Goal: Find specific page/section: Find specific page/section

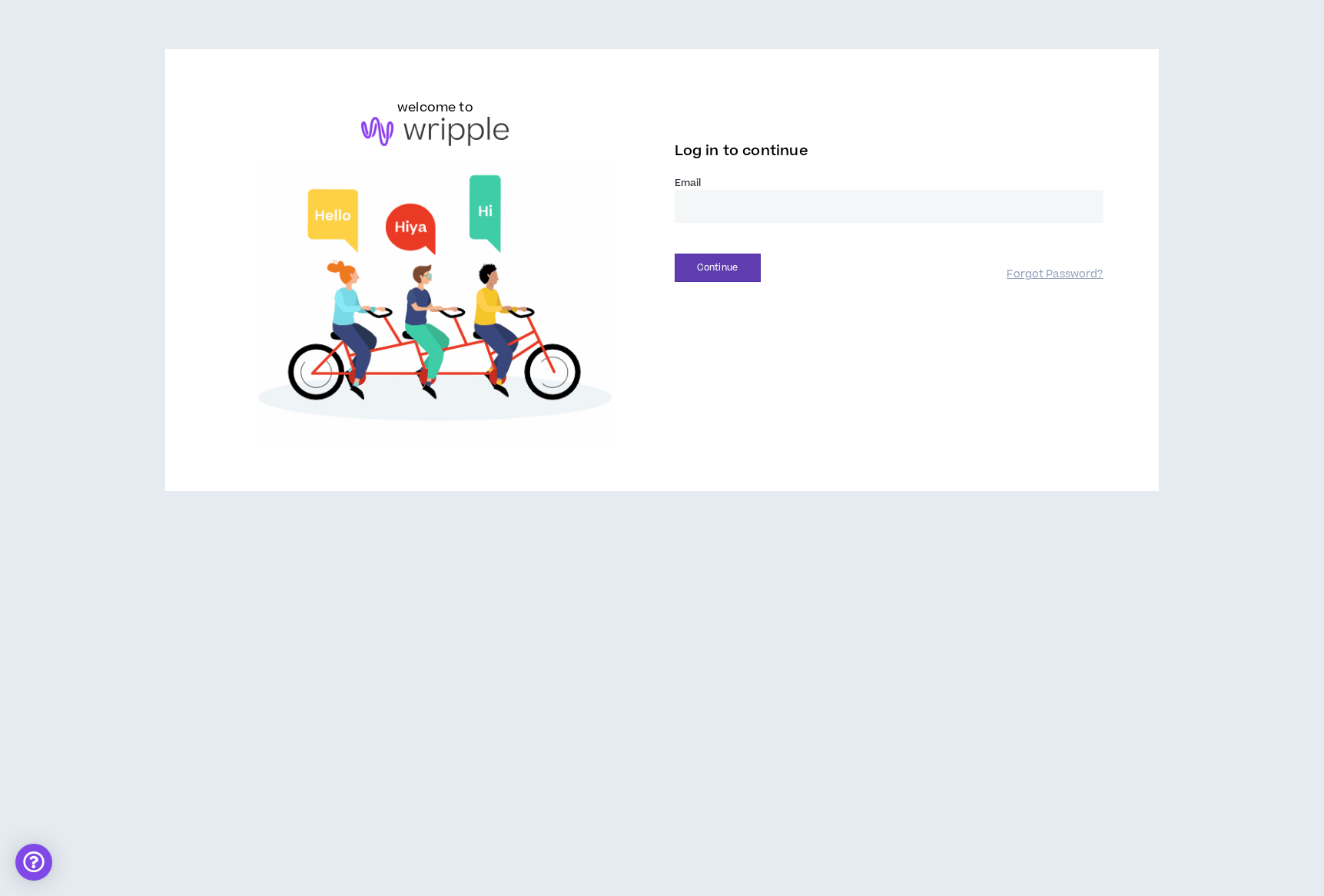
click at [725, 202] on input "email" at bounding box center [889, 206] width 429 height 33
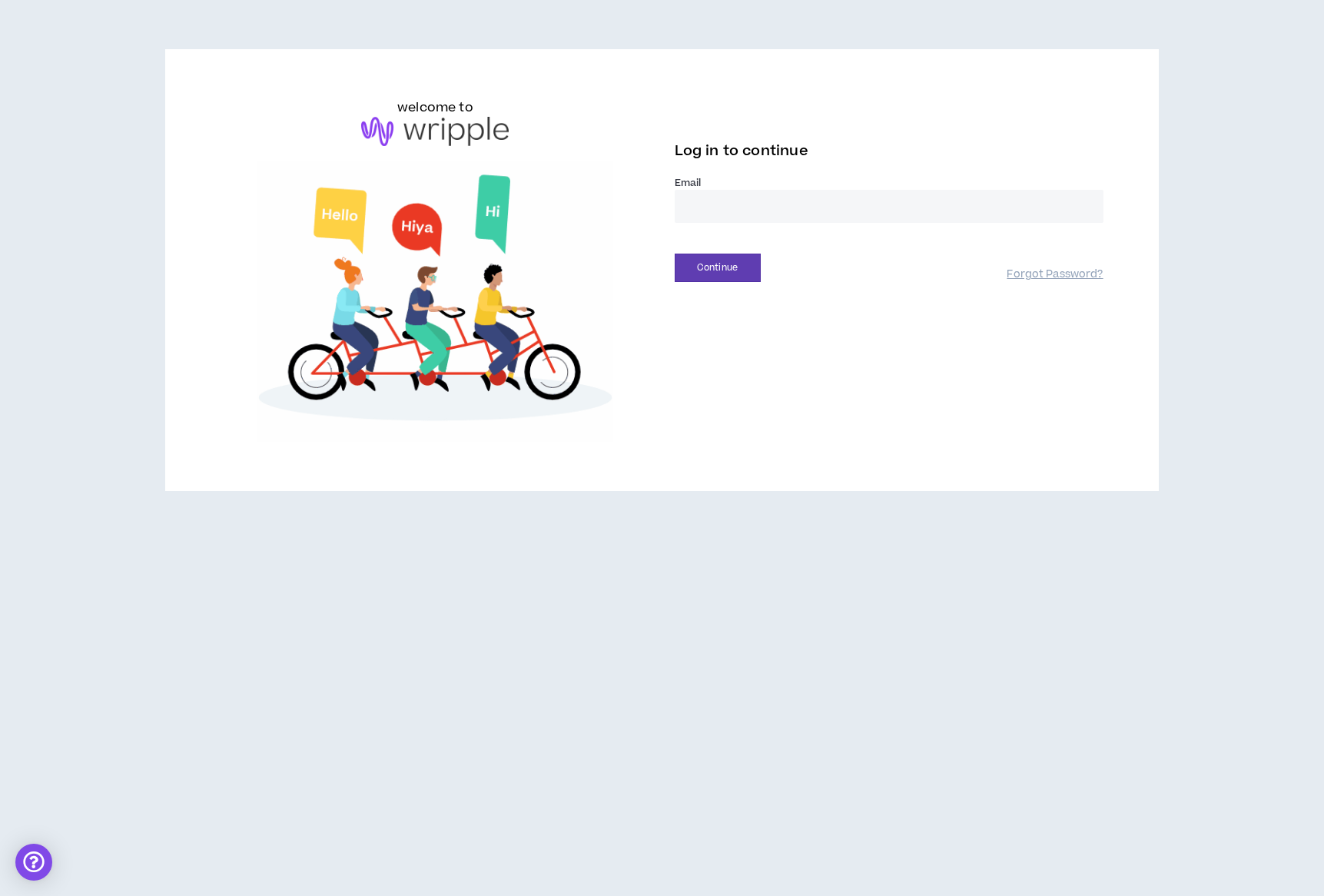
type input "**********"
click at [751, 258] on button "Continue" at bounding box center [718, 268] width 86 height 28
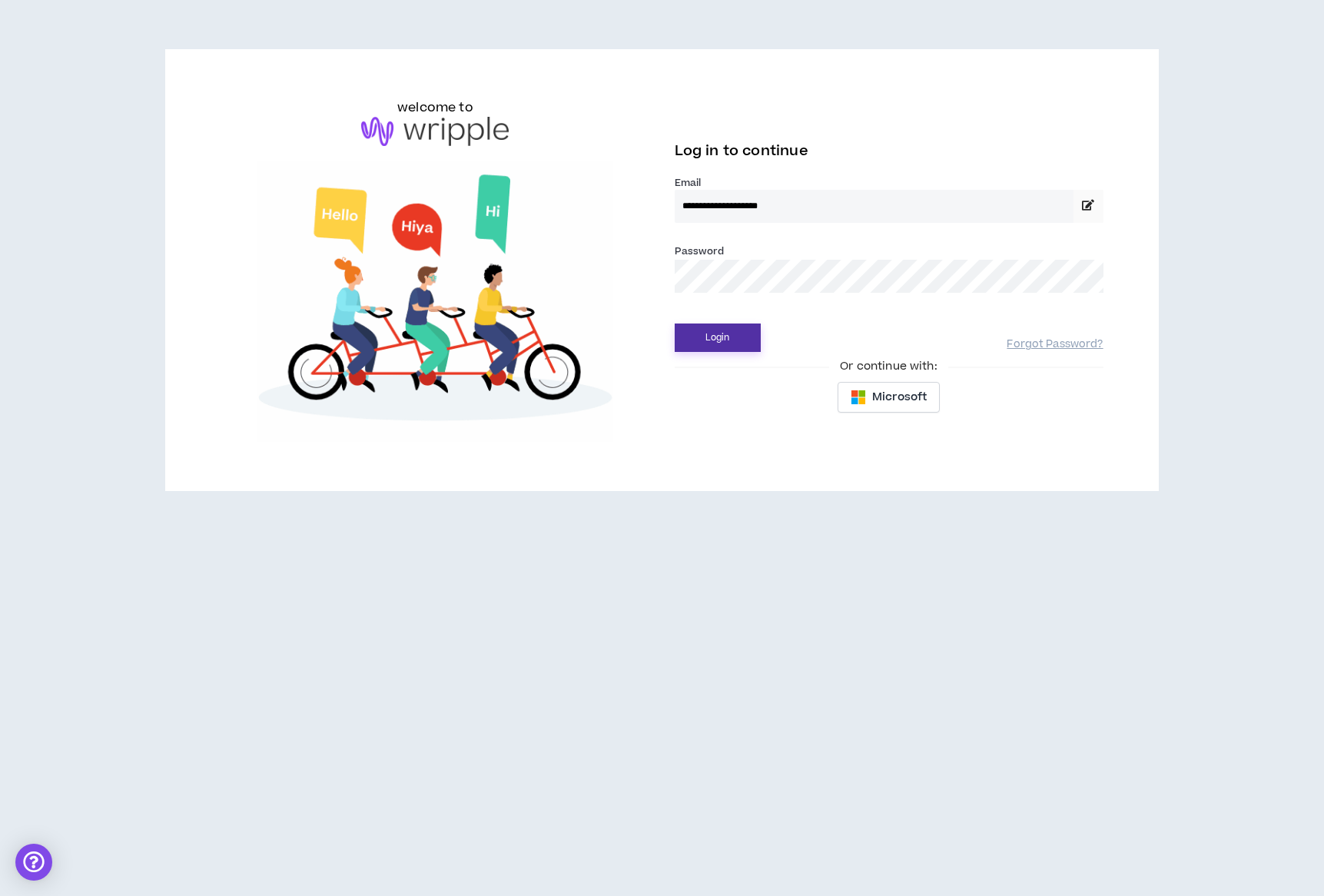
click at [719, 342] on button "Login" at bounding box center [718, 338] width 86 height 28
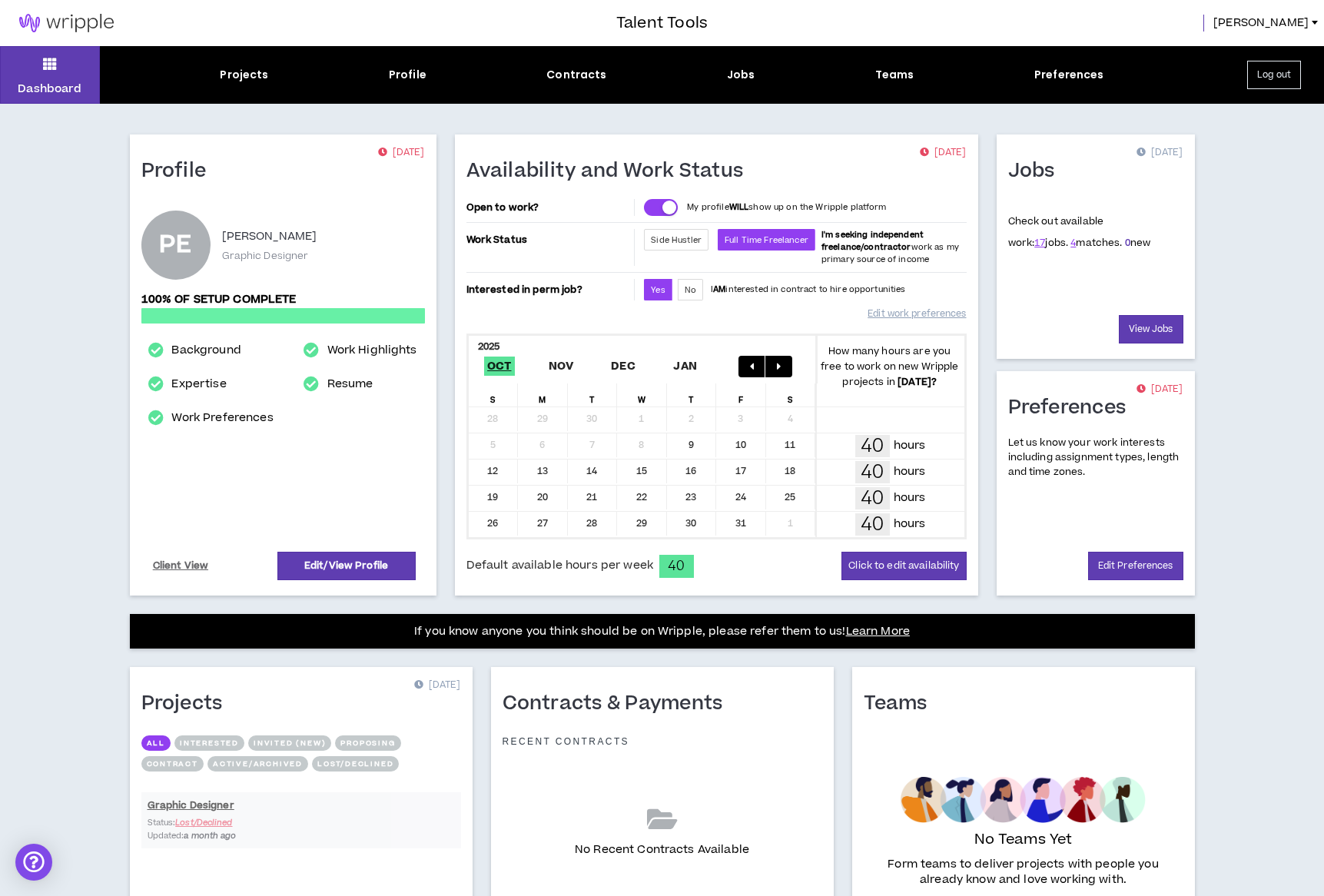
click at [1125, 240] on link "0" at bounding box center [1128, 242] width 6 height 14
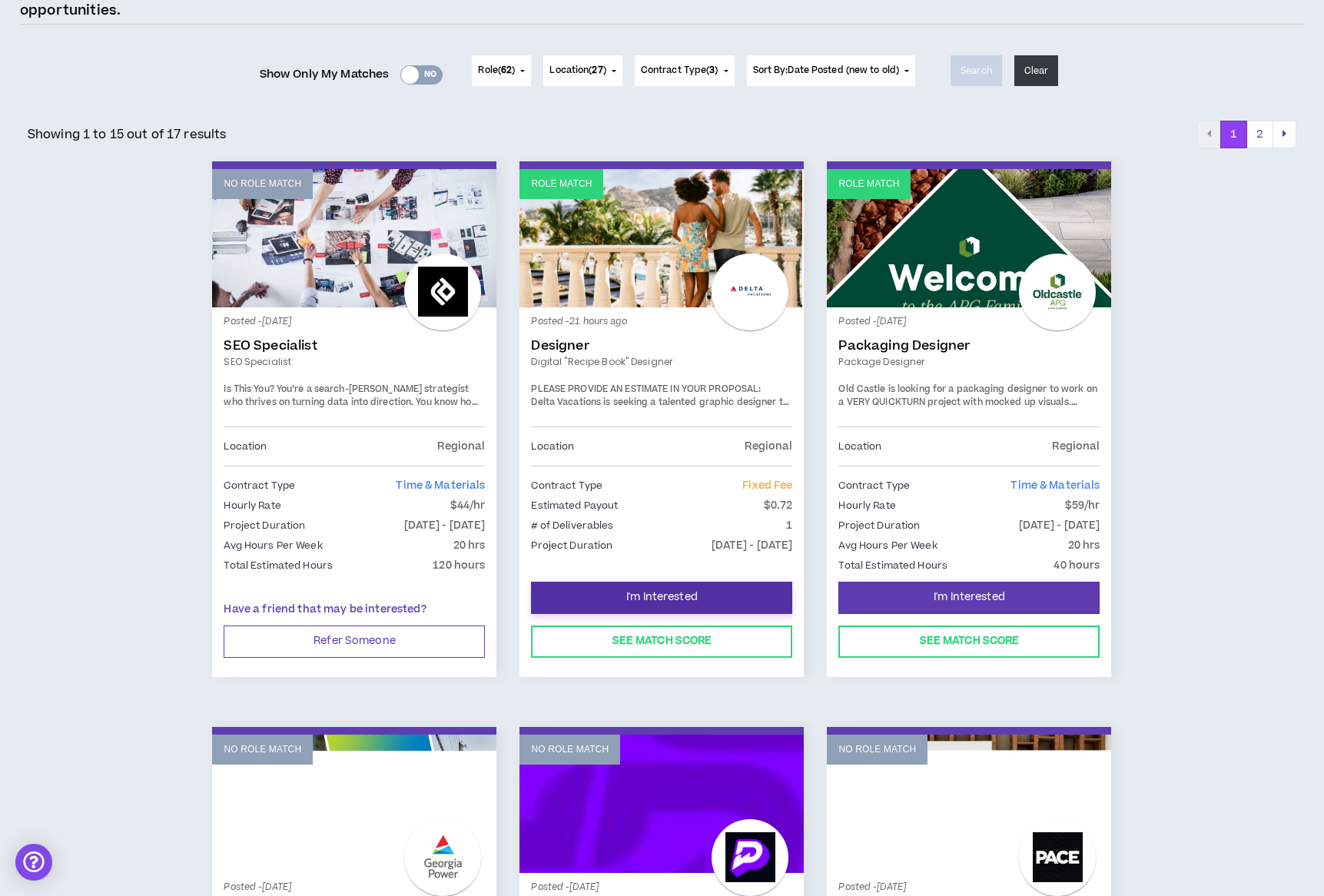
scroll to position [165, 0]
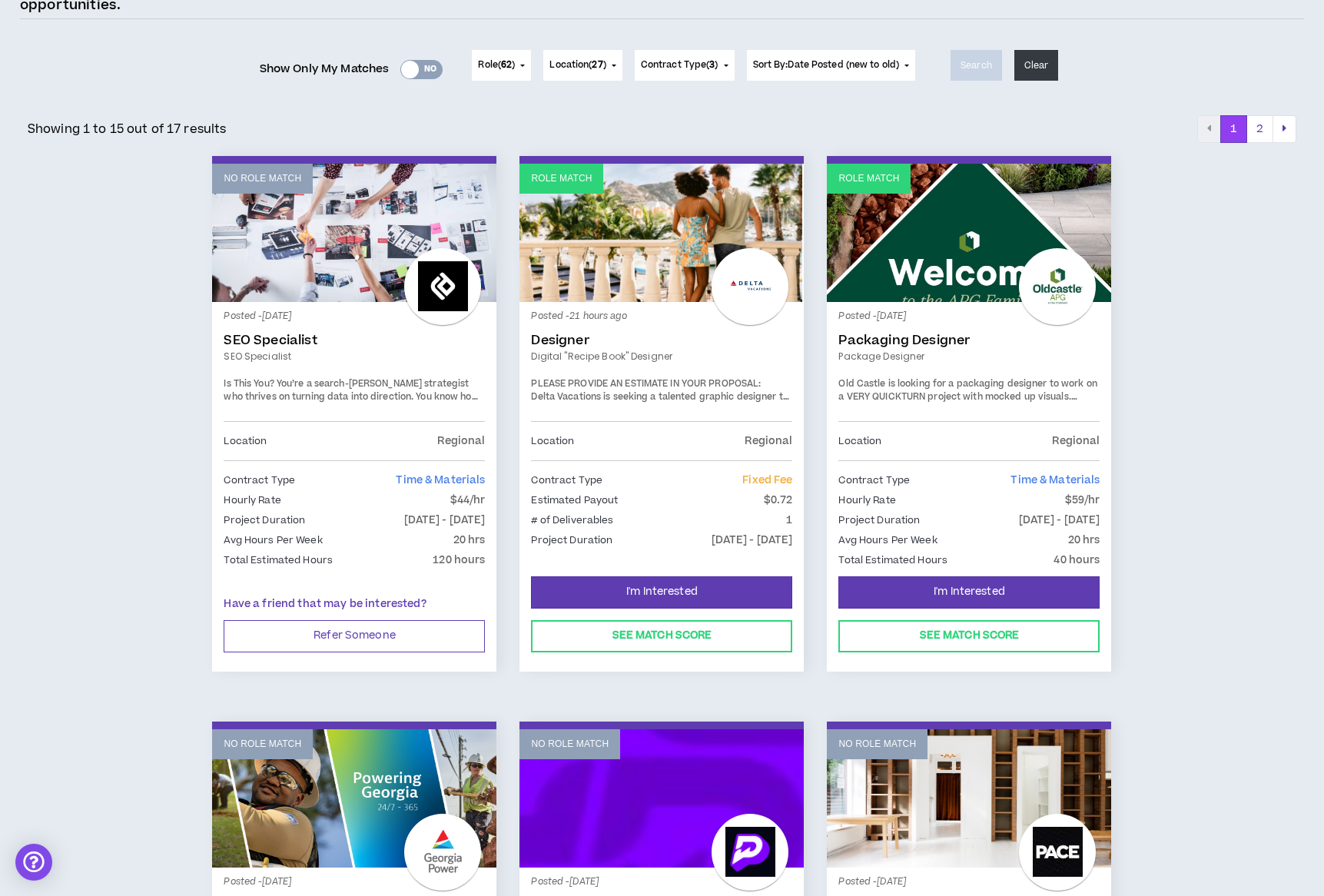
click at [552, 179] on p "Role Match" at bounding box center [562, 178] width 61 height 14
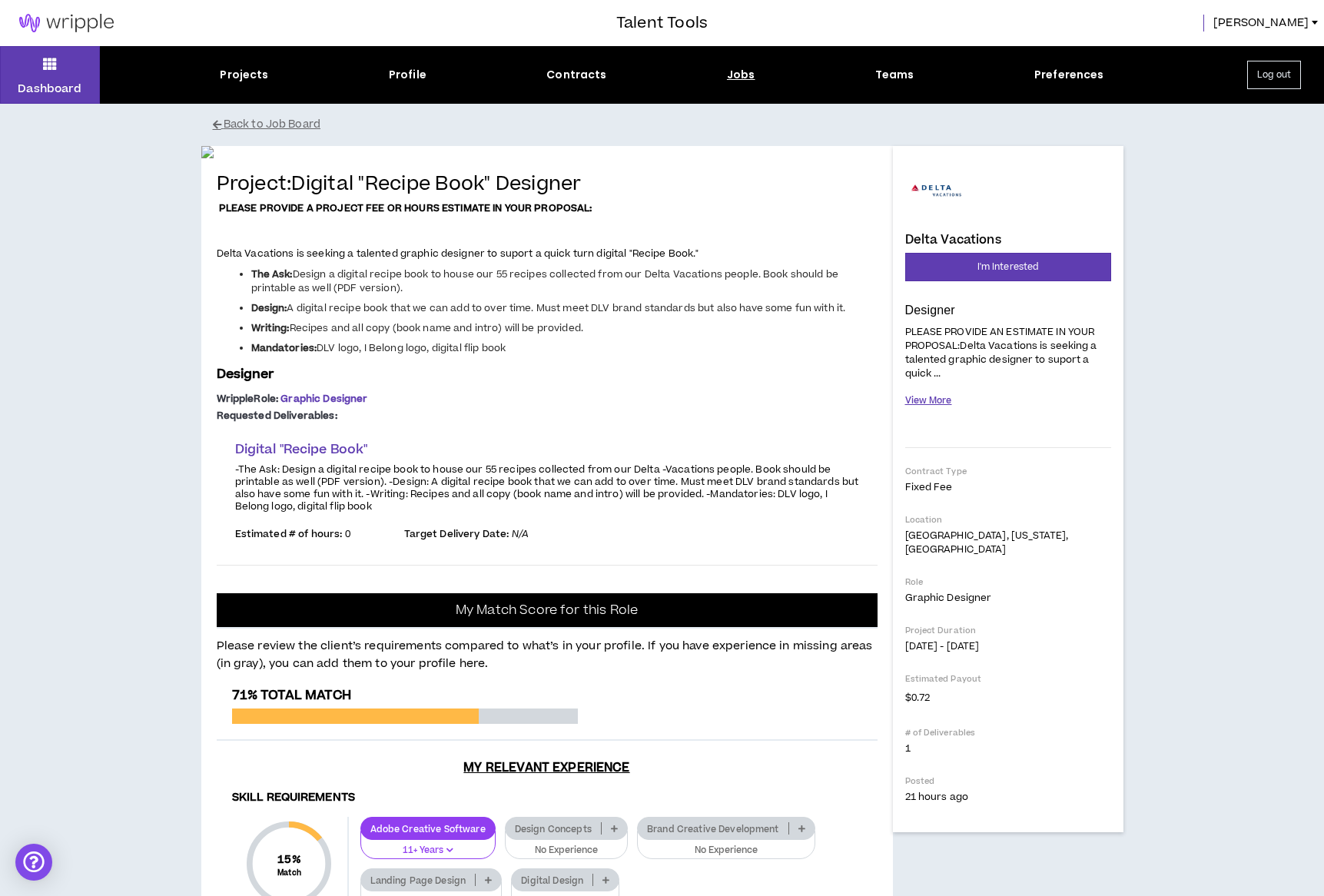
click at [937, 402] on button "View More" at bounding box center [929, 401] width 47 height 27
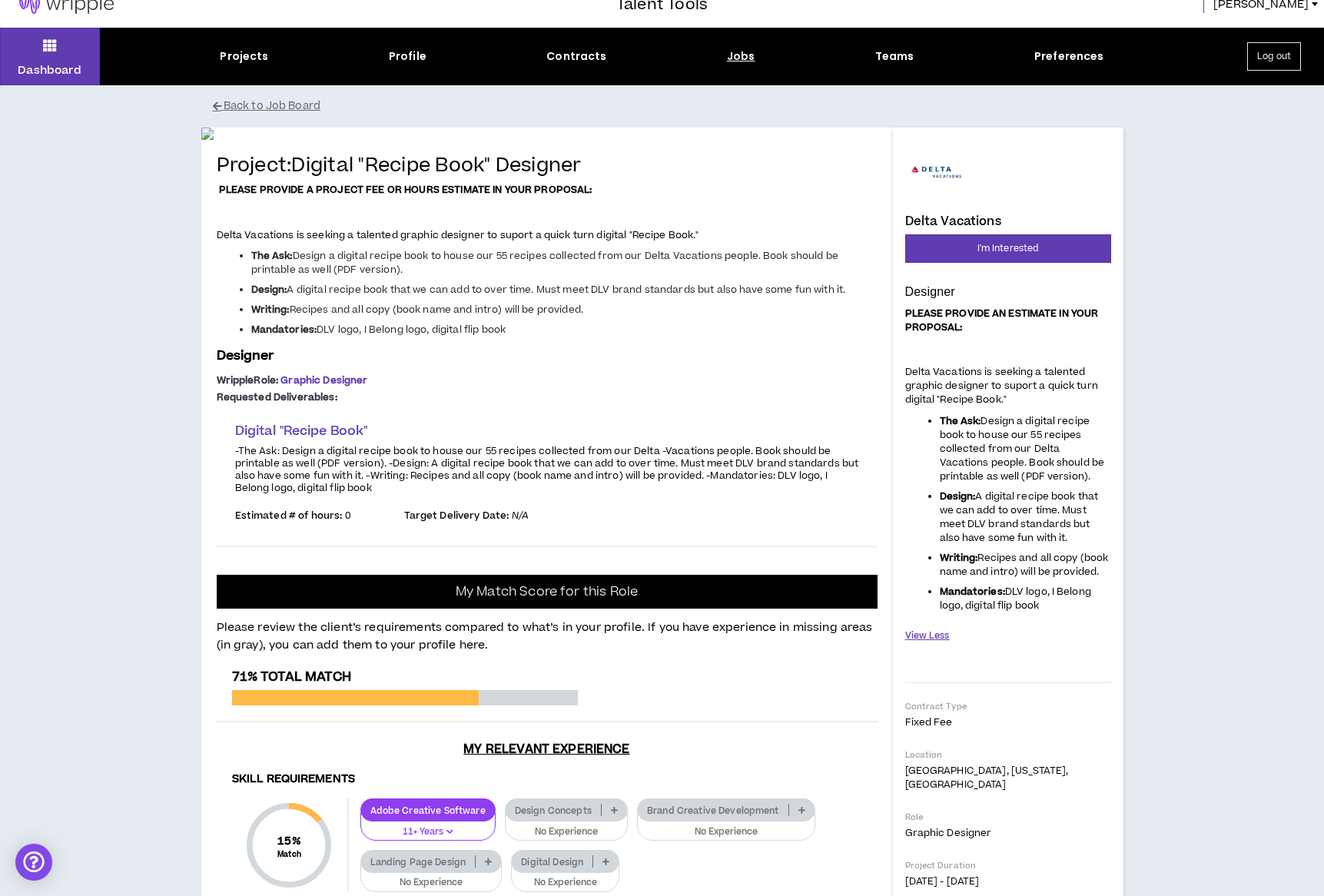
scroll to position [22, 0]
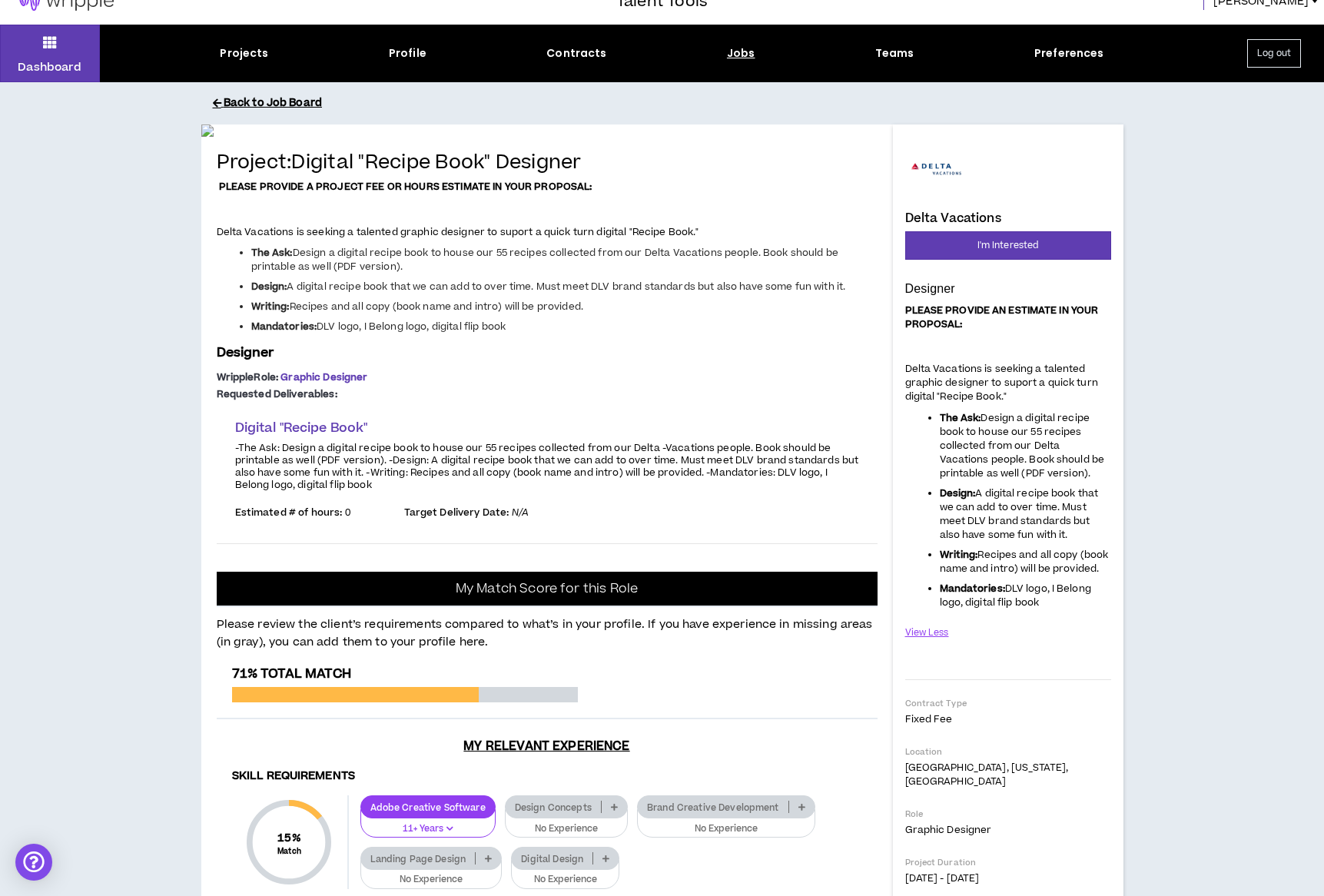
click at [286, 102] on button "Back to Job Board" at bounding box center [674, 103] width 922 height 27
